Goal: Task Accomplishment & Management: Use online tool/utility

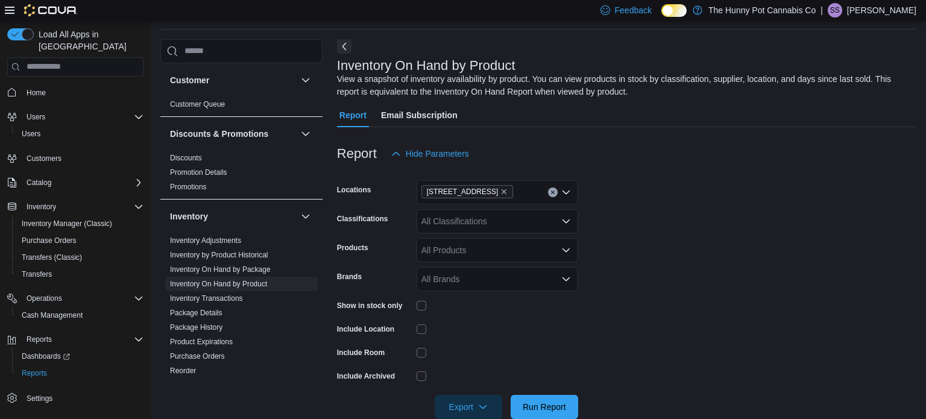
scroll to position [40, 0]
click at [551, 396] on span "Run Report" at bounding box center [544, 406] width 53 height 24
click at [460, 406] on span "Export" at bounding box center [468, 406] width 53 height 24
click at [470, 328] on span "Export to Excel" at bounding box center [470, 333] width 54 height 10
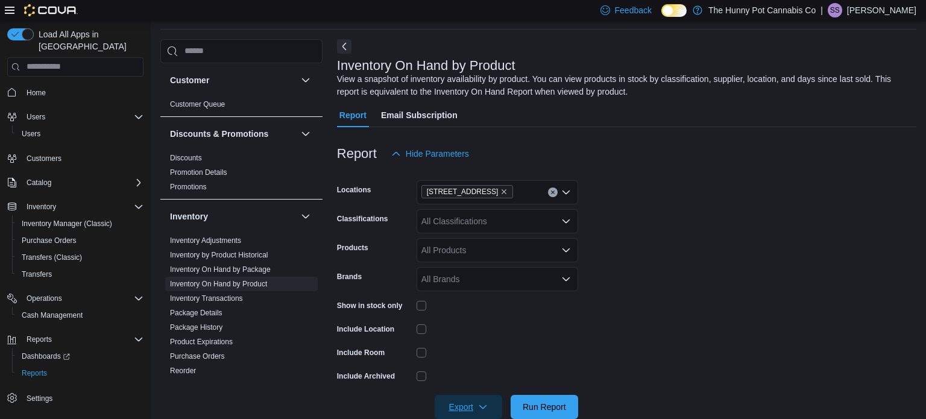
scroll to position [92, 0]
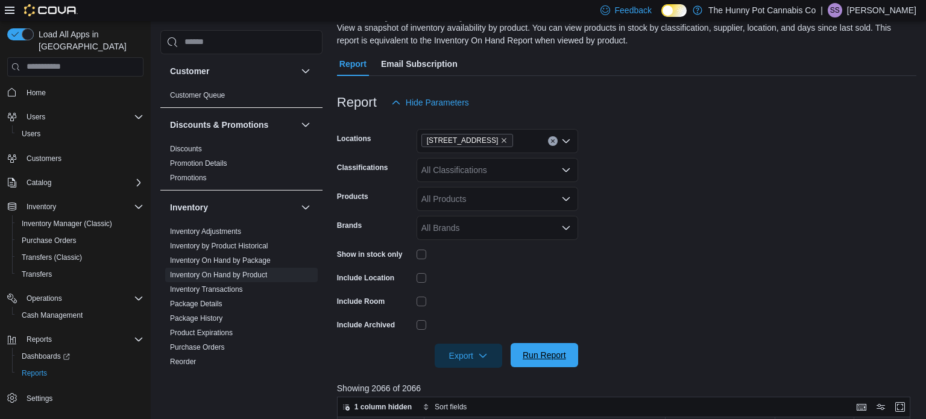
click at [530, 351] on span "Run Report" at bounding box center [544, 355] width 43 height 12
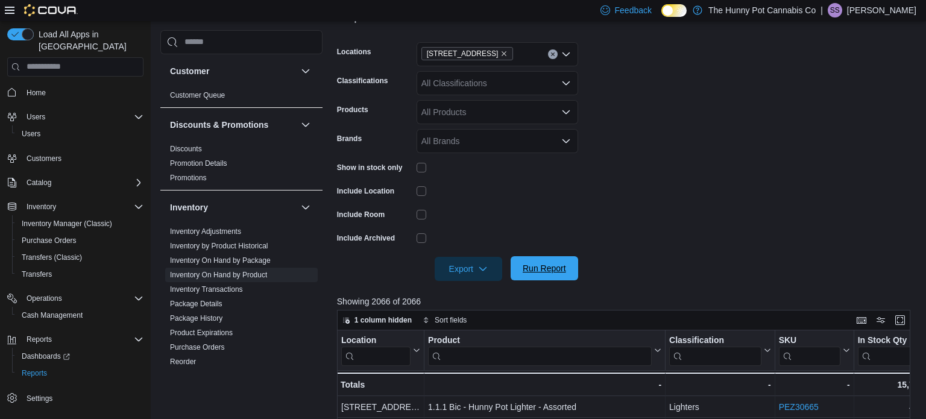
scroll to position [184, 0]
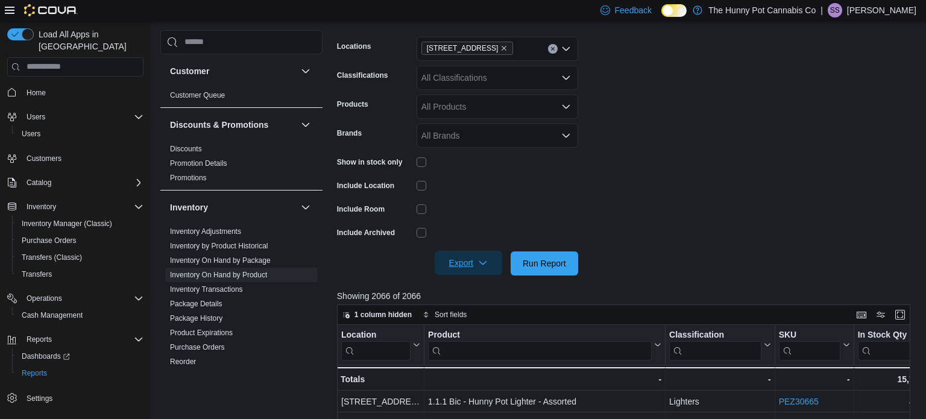
click at [472, 265] on span "Export" at bounding box center [468, 263] width 53 height 24
click at [470, 285] on span "Export to Excel" at bounding box center [470, 288] width 54 height 10
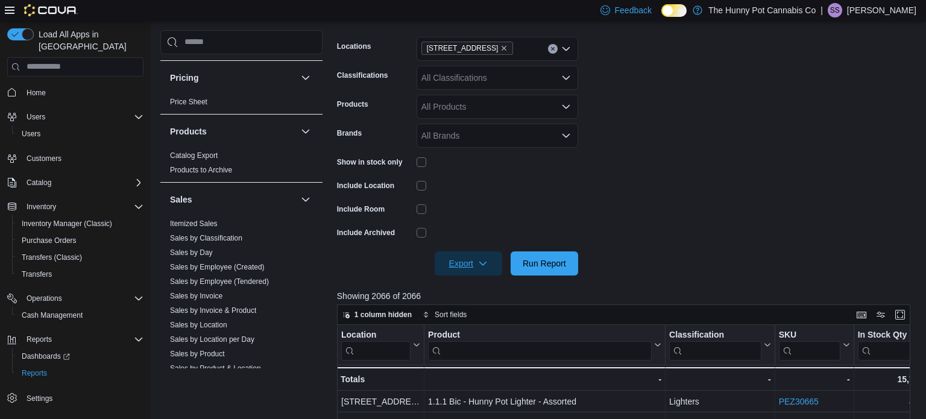
scroll to position [451, 0]
click at [214, 312] on span "Sales by Invoice & Product" at bounding box center [213, 310] width 86 height 10
click at [214, 308] on link "Sales by Invoice & Product" at bounding box center [213, 309] width 86 height 8
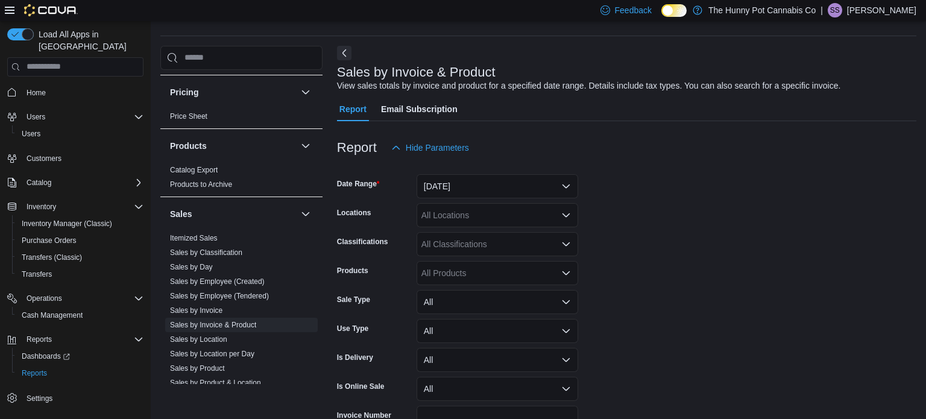
scroll to position [28, 0]
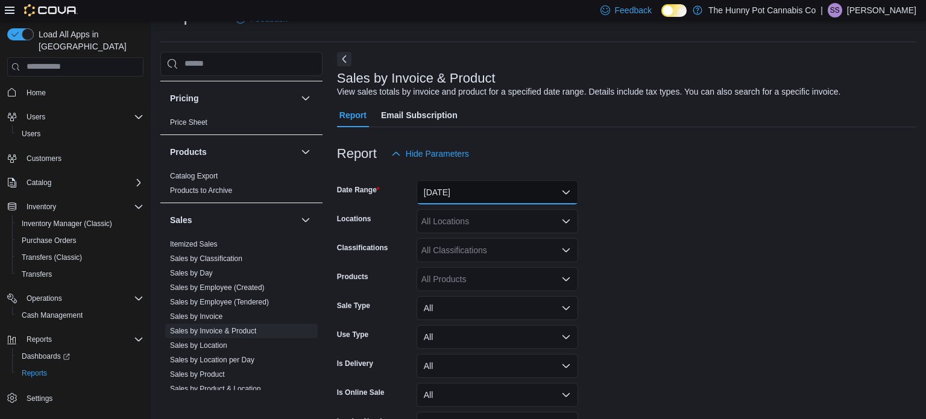
click at [444, 194] on button "[DATE]" at bounding box center [498, 192] width 162 height 24
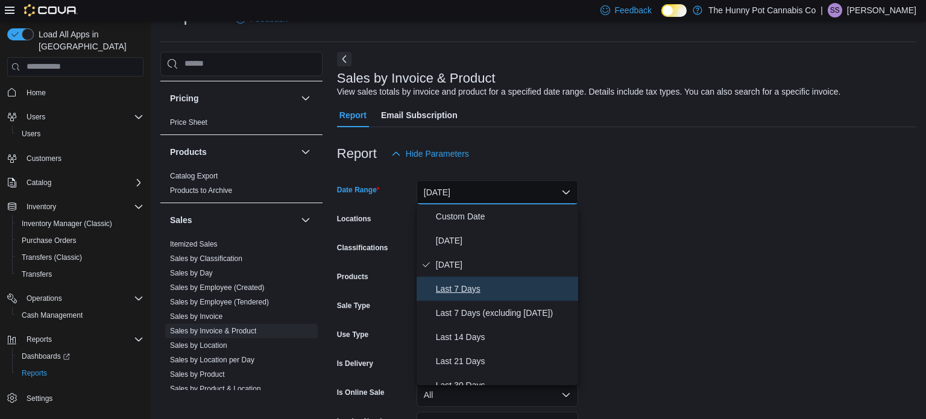
click at [454, 292] on span "Last 7 Days" at bounding box center [504, 289] width 137 height 14
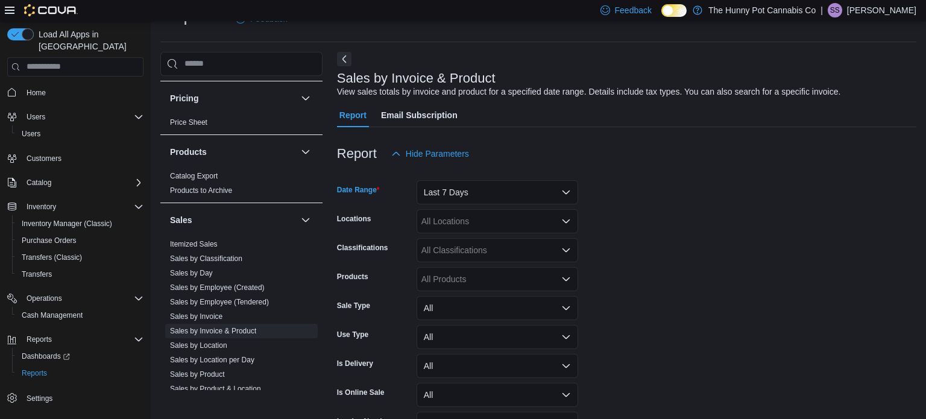
click at [444, 223] on div "All Locations" at bounding box center [498, 221] width 162 height 24
type input "***"
click at [460, 241] on span "[STREET_ADDRESS]" at bounding box center [484, 242] width 83 height 12
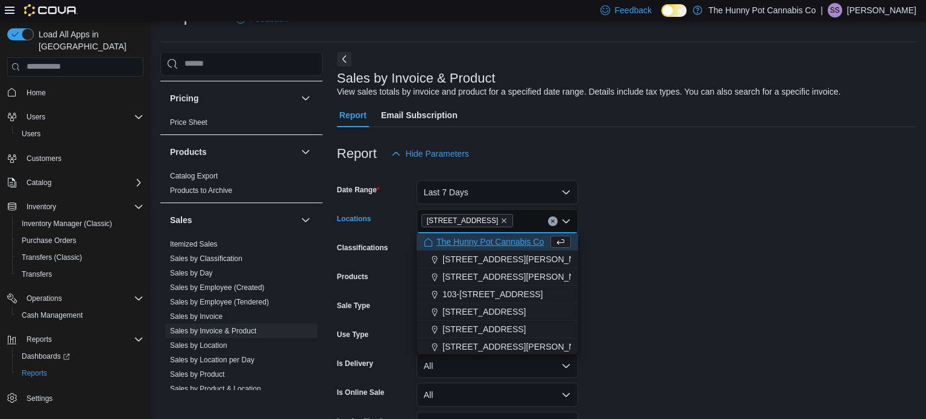
click at [559, 247] on span "Choose from the following options" at bounding box center [561, 242] width 21 height 12
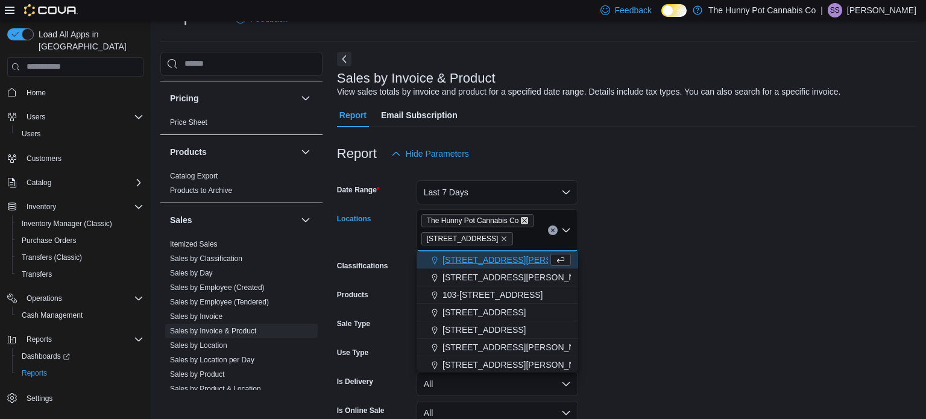
click at [526, 220] on icon "Remove The Hunny Pot Cannabis Co from selection in this group" at bounding box center [524, 220] width 7 height 7
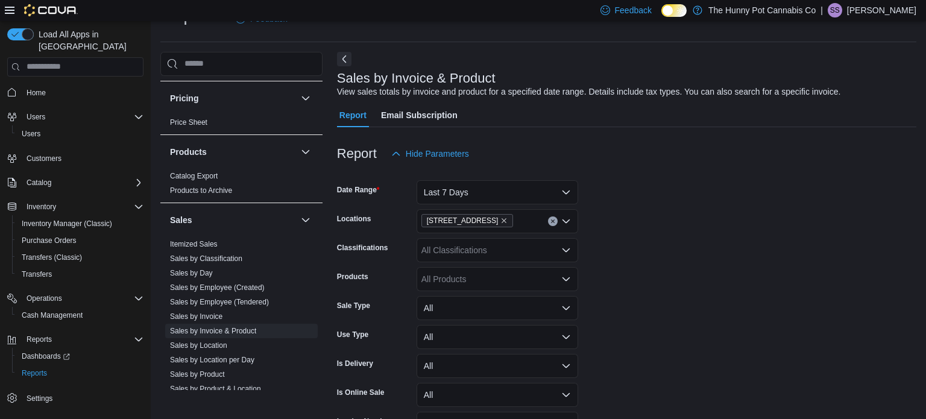
click at [602, 235] on form "Date Range Last 7 Days Locations [STREET_ADDRESS] Classifications All Classific…" at bounding box center [627, 318] width 580 height 304
click at [444, 274] on div "All Products" at bounding box center [498, 279] width 162 height 24
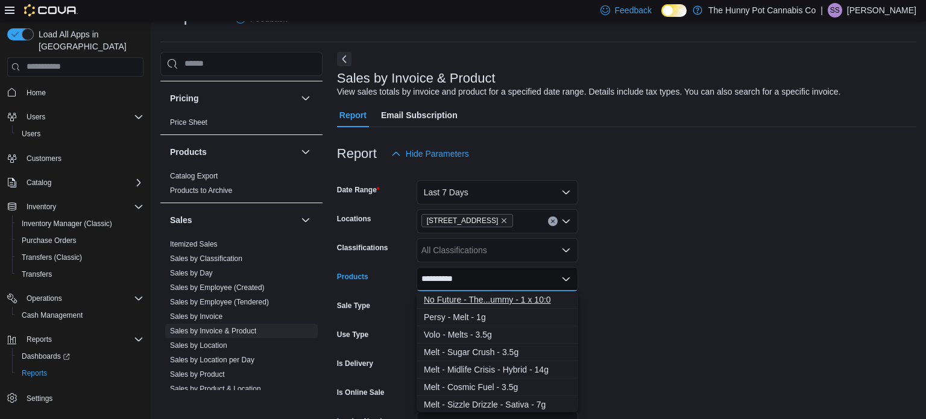
type input "**********"
click at [442, 303] on div "No Future - The...ummy - 1 x 10:0" at bounding box center [497, 300] width 147 height 12
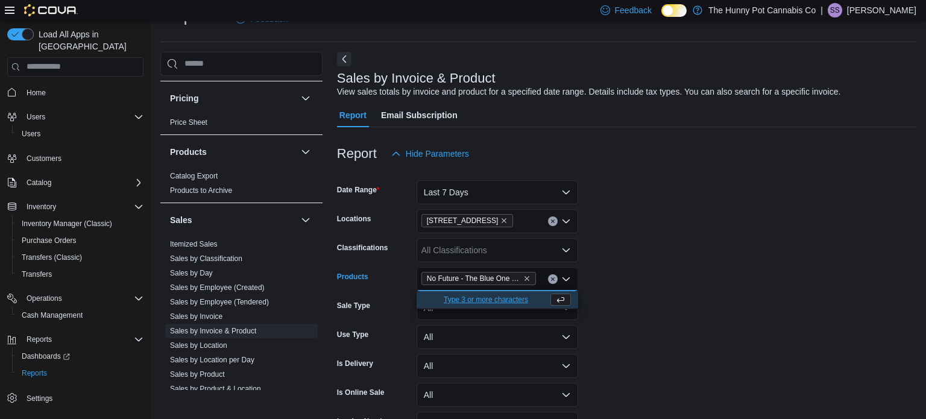
click at [728, 297] on form "Date Range Last 7 Days Locations [STREET_ADDRESS] Classifications All Classific…" at bounding box center [627, 318] width 580 height 304
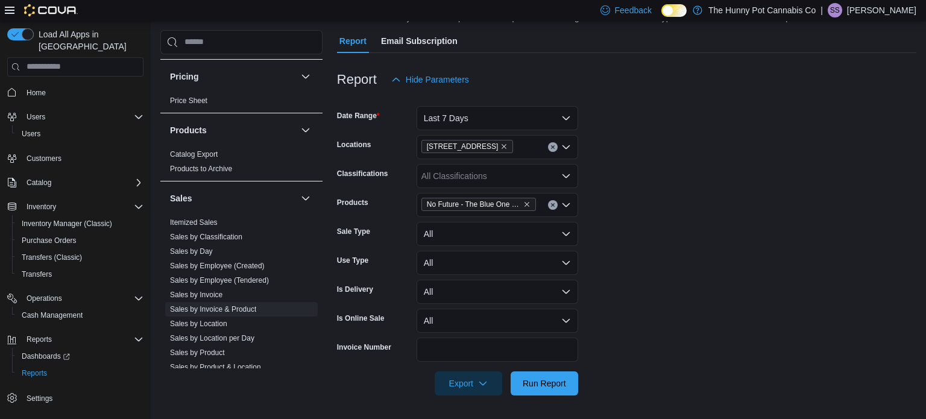
click at [551, 204] on icon "Clear input" at bounding box center [553, 205] width 5 height 5
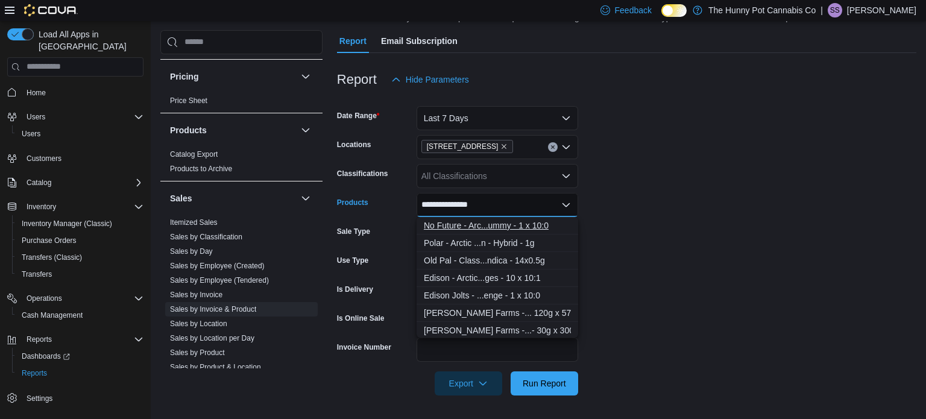
type input "**********"
click at [472, 226] on div "No Future - Arc...ummy - 1 x 10:0" at bounding box center [497, 226] width 147 height 12
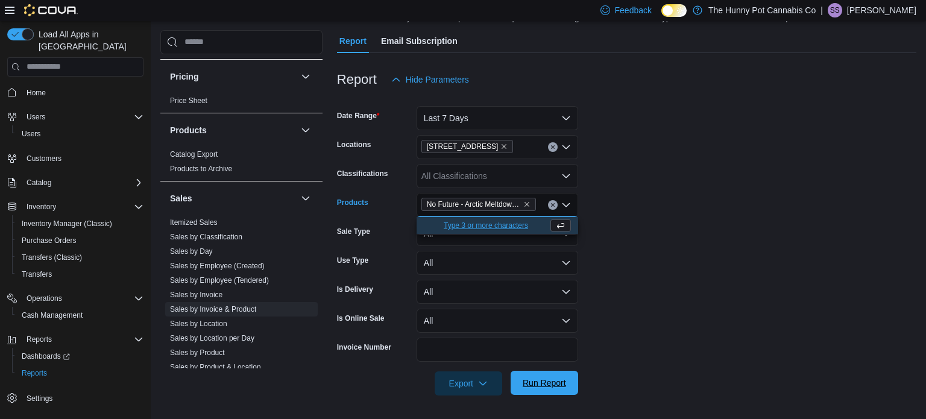
click at [555, 384] on span "Run Report" at bounding box center [544, 383] width 43 height 12
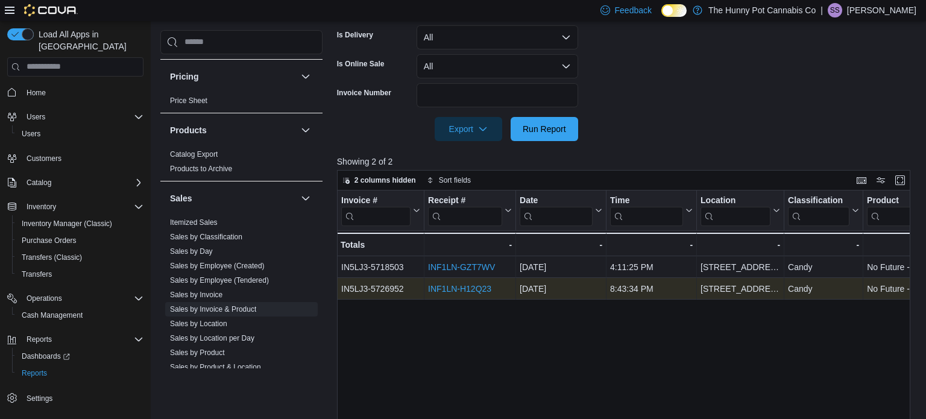
click at [463, 283] on div "INF1LN-H12Q23" at bounding box center [470, 289] width 84 height 14
click at [461, 289] on link "INF1LN-H12Q23" at bounding box center [459, 289] width 63 height 10
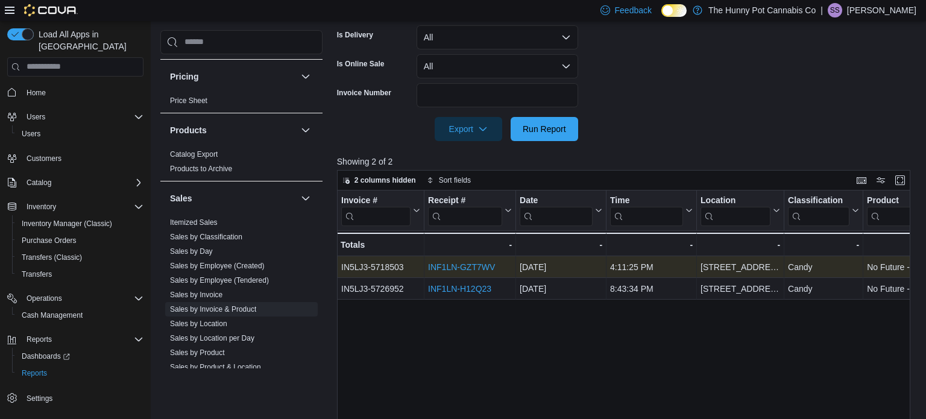
click at [481, 265] on link "INF1LN-GZT7WV" at bounding box center [461, 267] width 67 height 10
